Goal: Find specific page/section: Find specific page/section

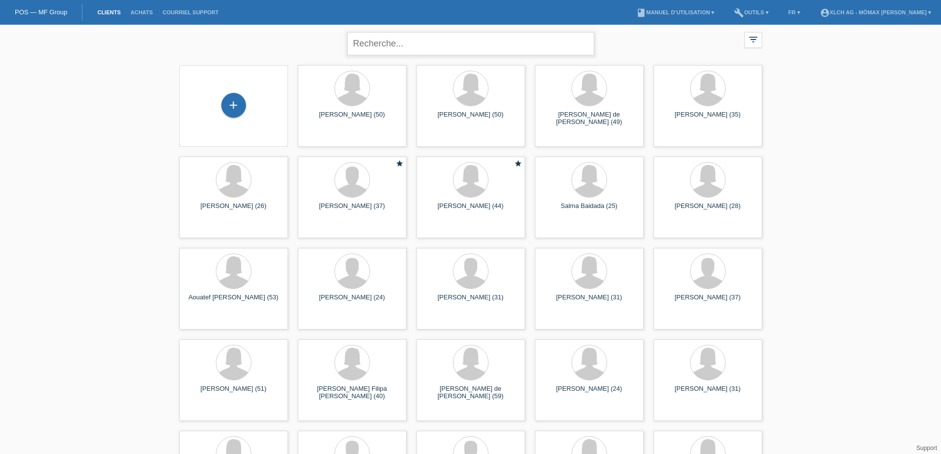
click at [410, 48] on input "text" at bounding box center [470, 43] width 247 height 23
type input "[PERSON_NAME]"
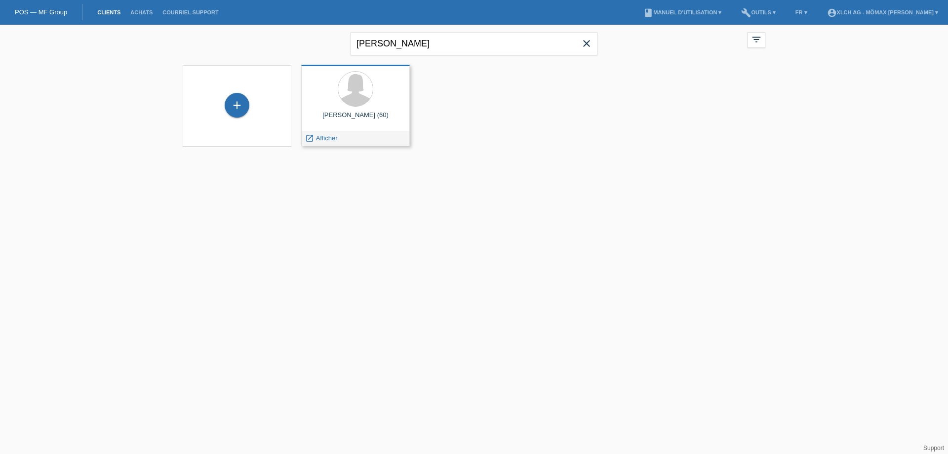
click at [388, 96] on div at bounding box center [355, 89] width 93 height 37
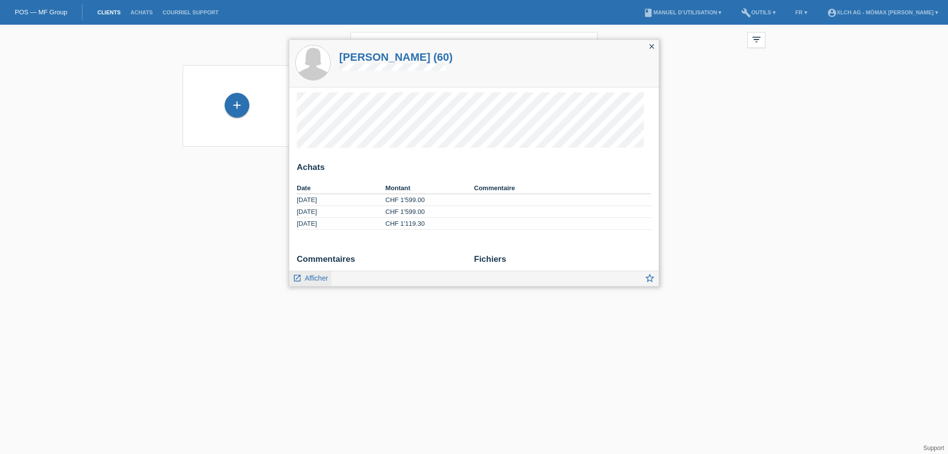
click at [319, 279] on span "Afficher" at bounding box center [316, 278] width 23 height 8
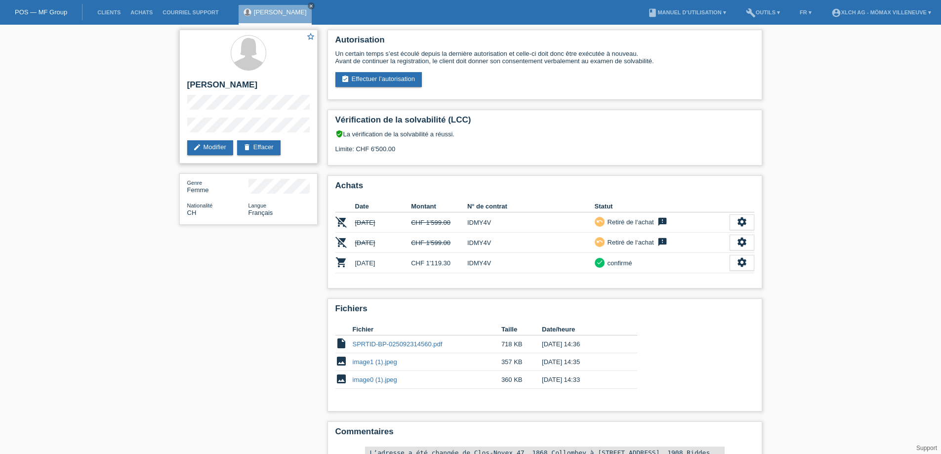
click at [265, 87] on h2 "[PERSON_NAME]" at bounding box center [248, 87] width 122 height 15
